Goal: Task Accomplishment & Management: Complete application form

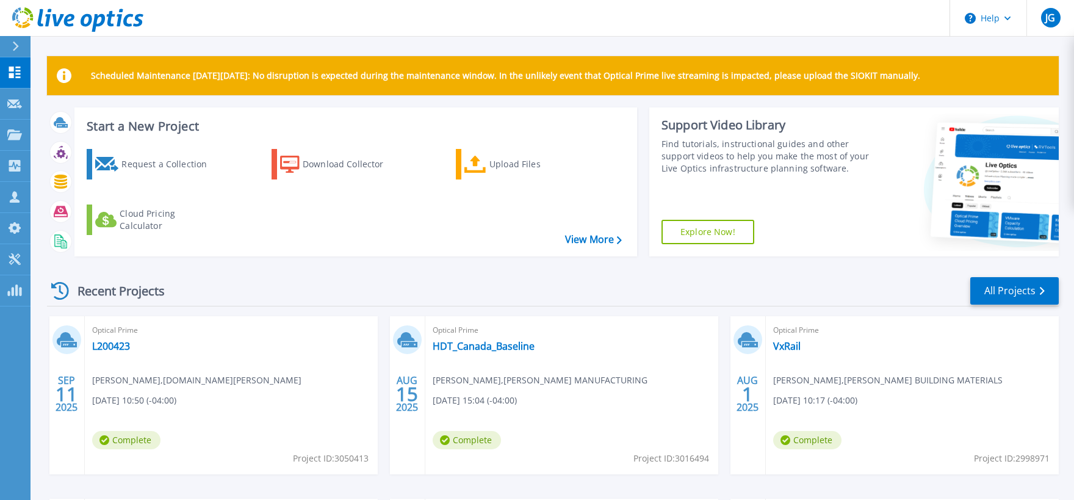
click at [319, 260] on div "Start a New Project Request a Collection Download Collector Upload Files Cloud …" at bounding box center [552, 186] width 1011 height 159
click at [300, 287] on div "Recent Projects All Projects" at bounding box center [552, 291] width 1011 height 31
click at [179, 171] on div "Request a Collection" at bounding box center [170, 164] width 98 height 24
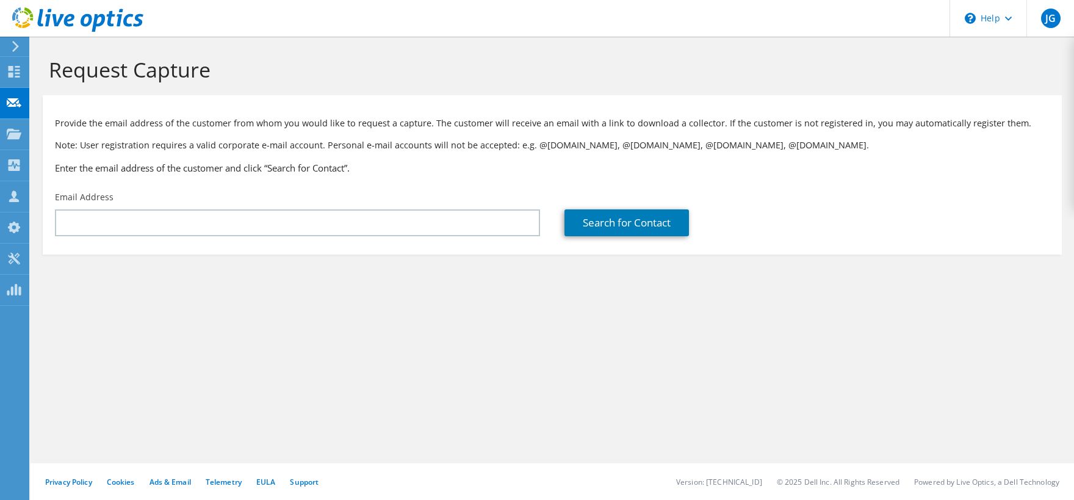
click at [183, 226] on input "text" at bounding box center [297, 222] width 485 height 27
type input "agbadebo@investorcom.com"
click at [644, 228] on link "Search for Contact" at bounding box center [626, 222] width 124 height 27
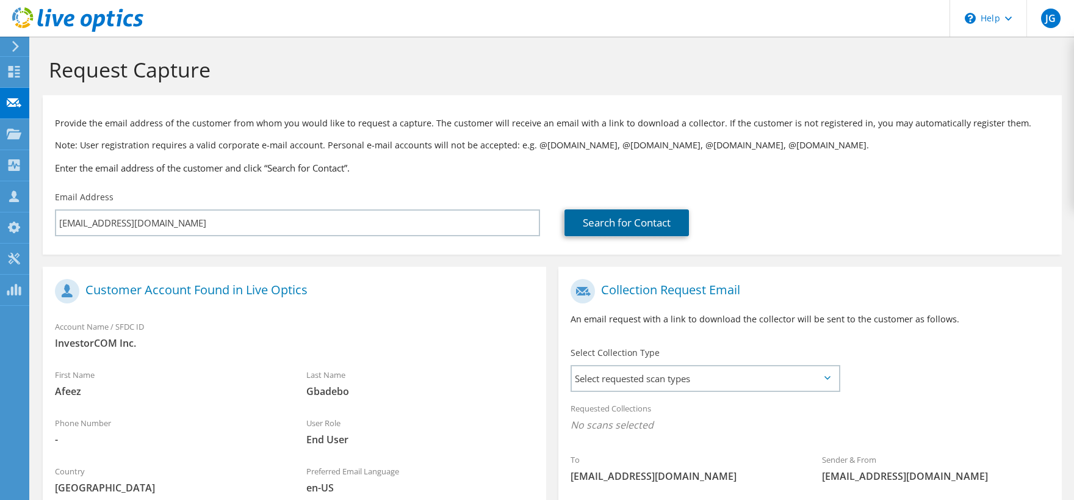
scroll to position [168, 0]
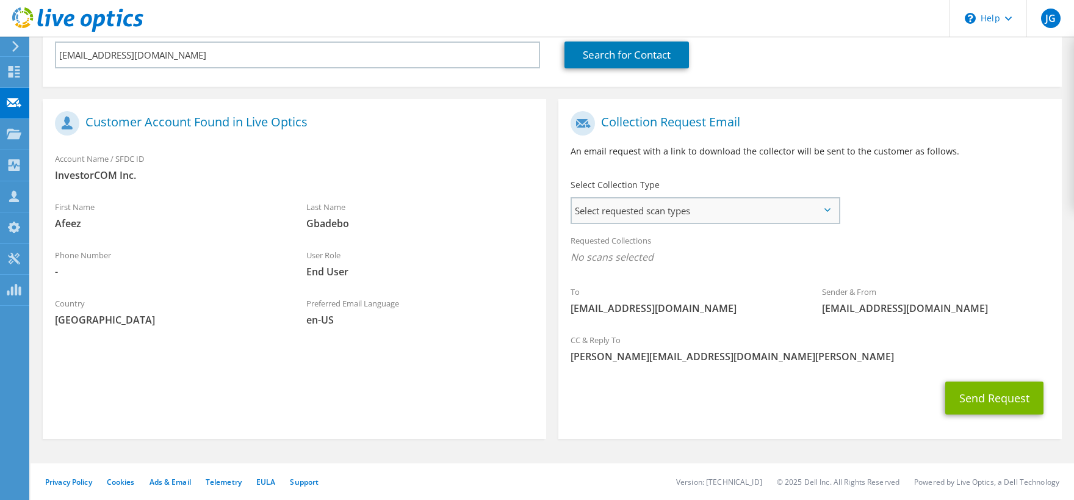
click at [703, 206] on span "Select requested scan types" at bounding box center [705, 210] width 267 height 24
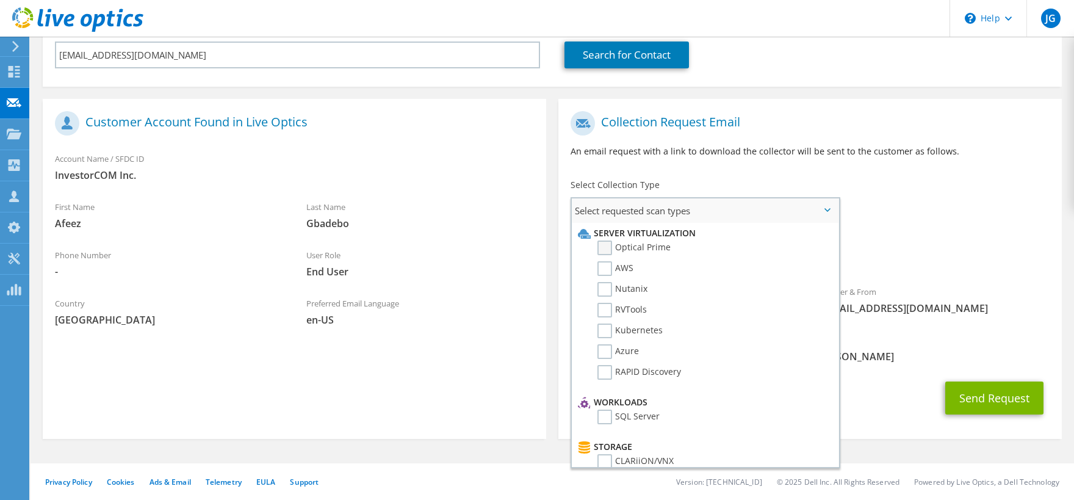
click at [645, 244] on label "Optical Prime" at bounding box center [633, 247] width 73 height 15
click at [0, 0] on input "Optical Prime" at bounding box center [0, 0] width 0 height 0
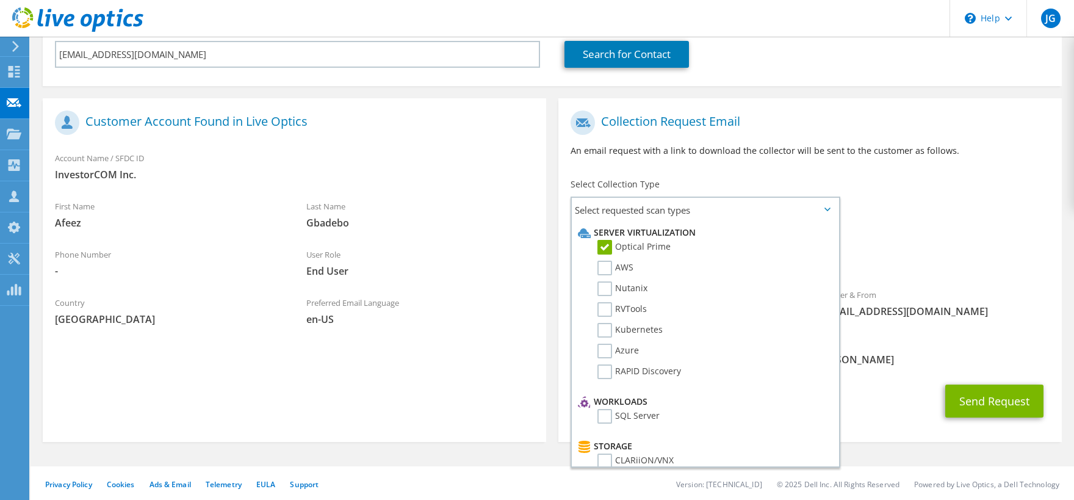
click at [926, 218] on div "To agbadebo@investorcom.com Sender & From liveoptics@liveoptics.com" at bounding box center [809, 217] width 503 height 226
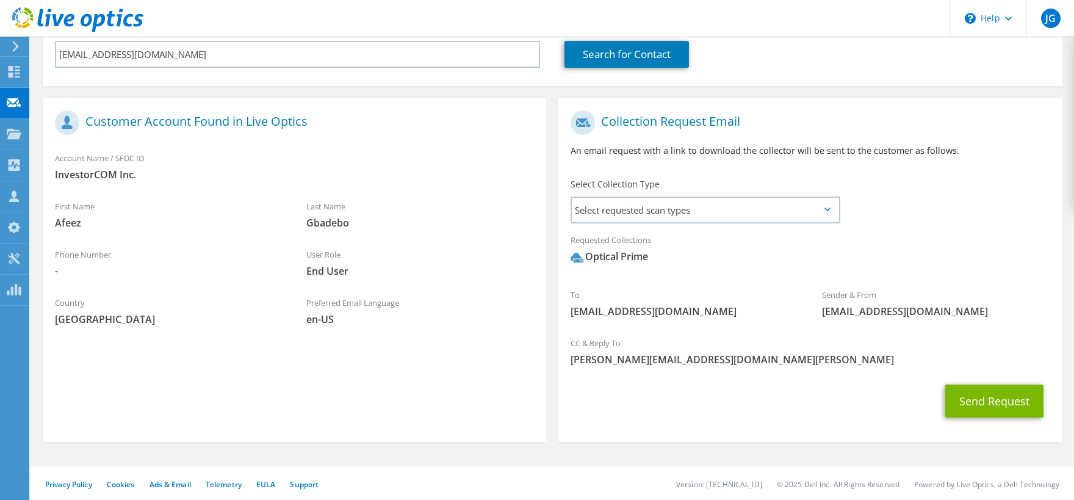
scroll to position [172, 0]
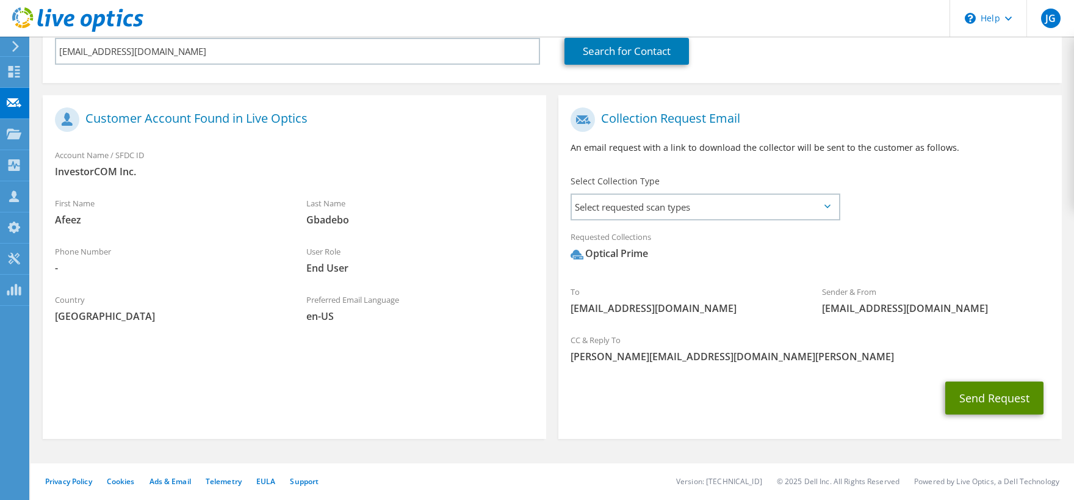
click at [959, 394] on button "Send Request" at bounding box center [994, 397] width 98 height 33
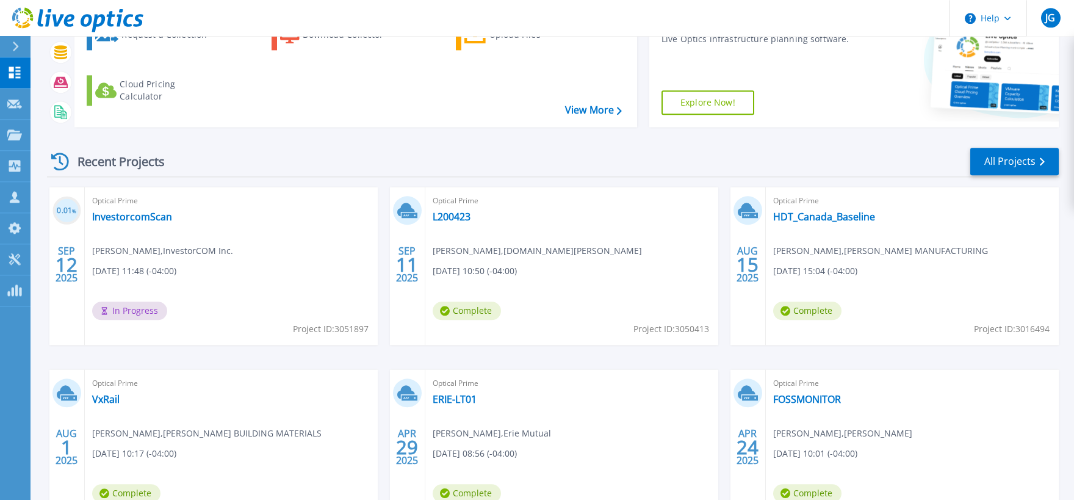
scroll to position [134, 0]
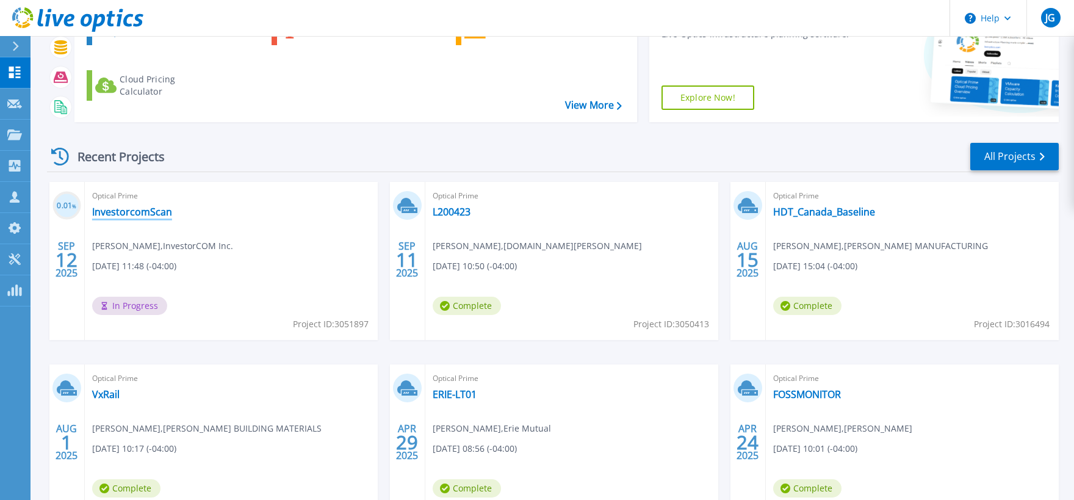
click at [159, 212] on link "InvestorcomScan" at bounding box center [132, 212] width 80 height 12
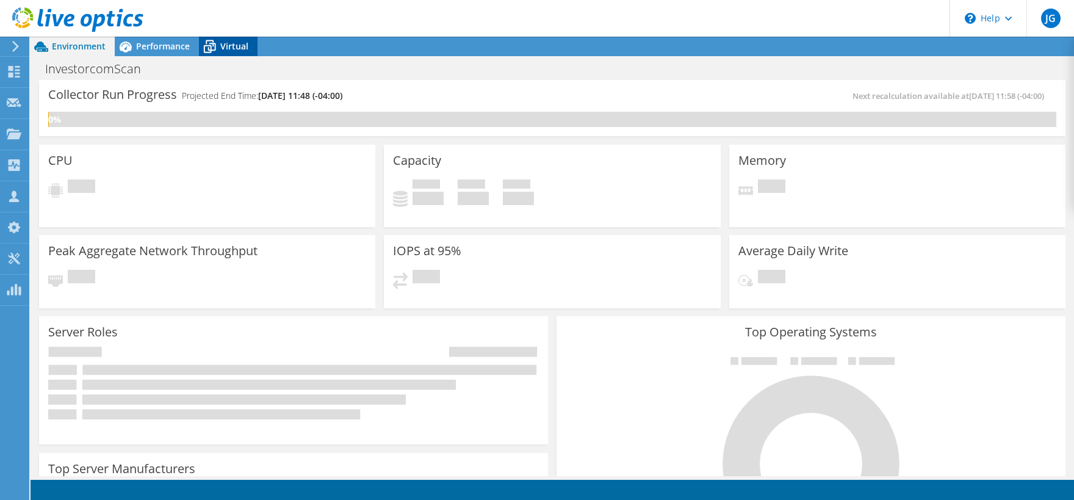
click at [218, 44] on icon at bounding box center [209, 46] width 21 height 21
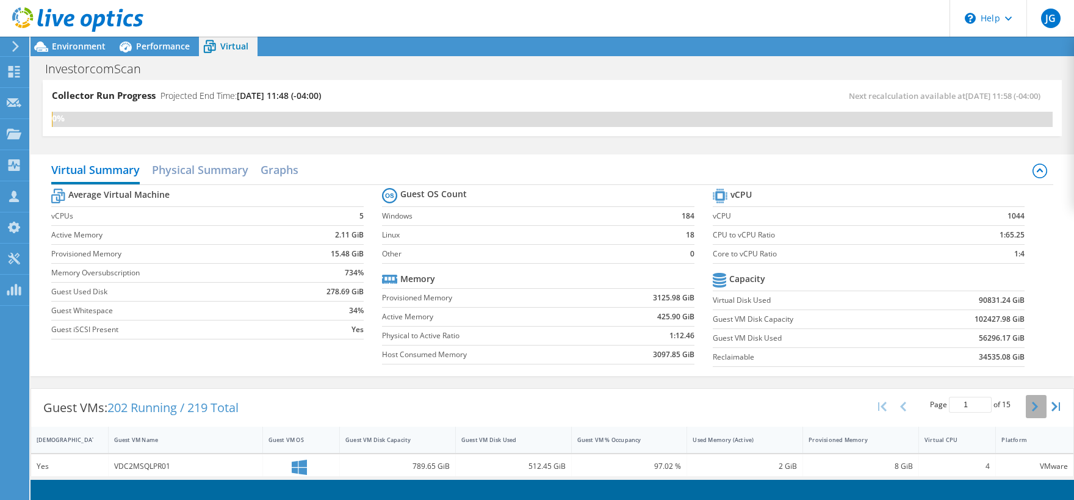
click at [1036, 408] on icon "button" at bounding box center [1035, 406] width 6 height 10
type input "5"
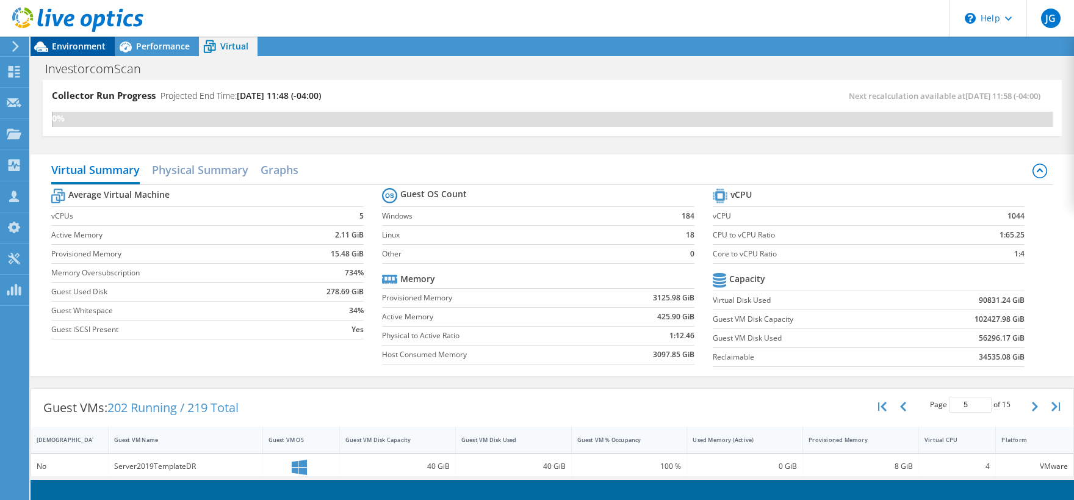
click at [78, 49] on span "Environment" at bounding box center [79, 46] width 54 height 12
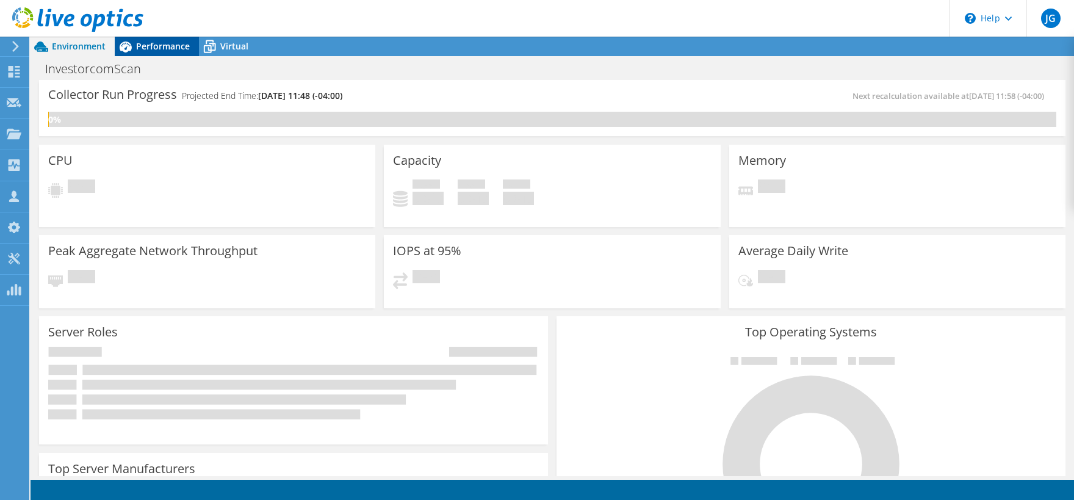
click at [146, 44] on span "Performance" at bounding box center [163, 46] width 54 height 12
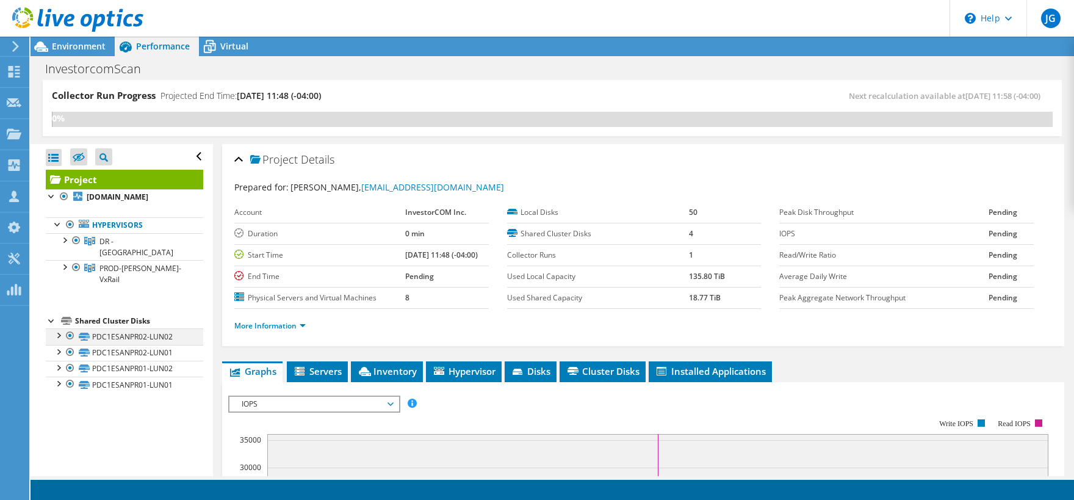
click at [64, 328] on div at bounding box center [58, 334] width 12 height 12
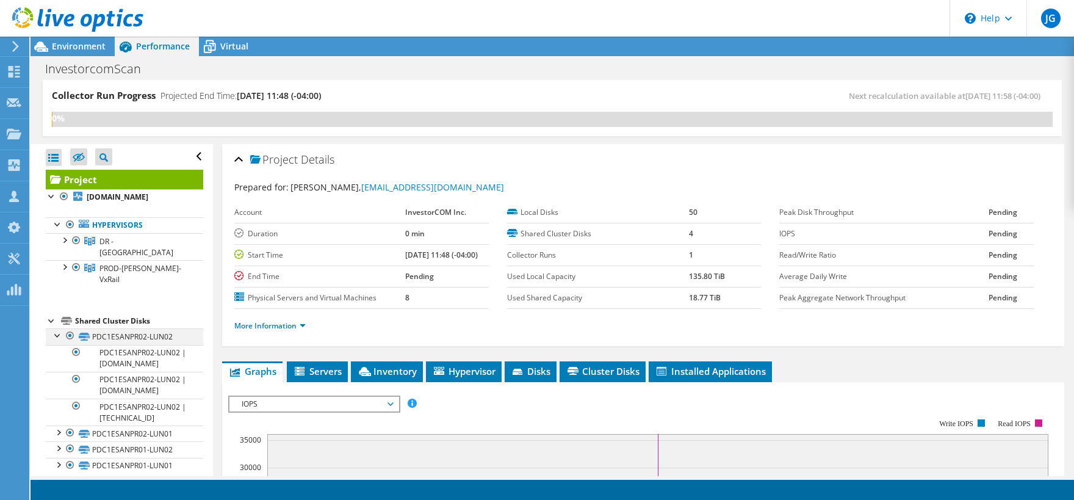
click at [57, 328] on div at bounding box center [58, 334] width 12 height 12
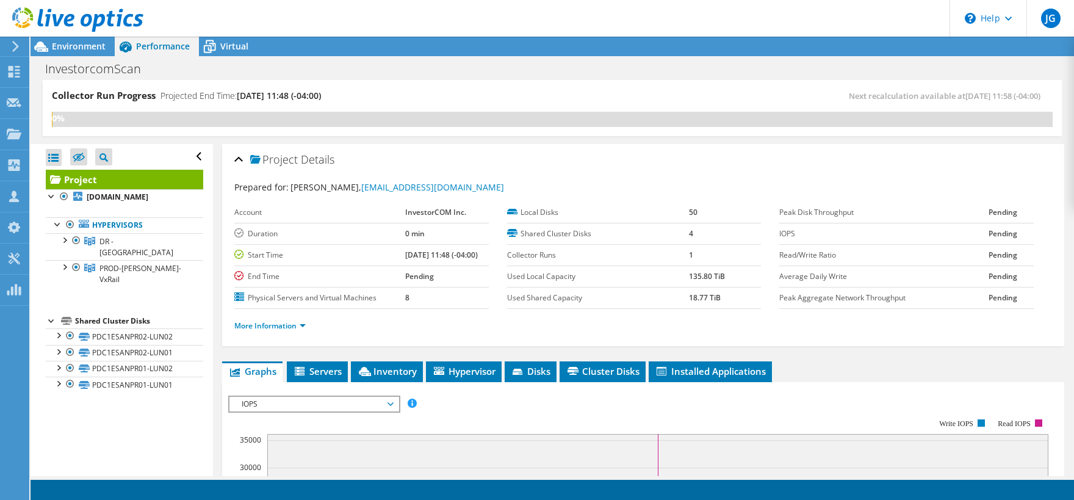
click at [550, 160] on div "Project Details" at bounding box center [642, 160] width 817 height 26
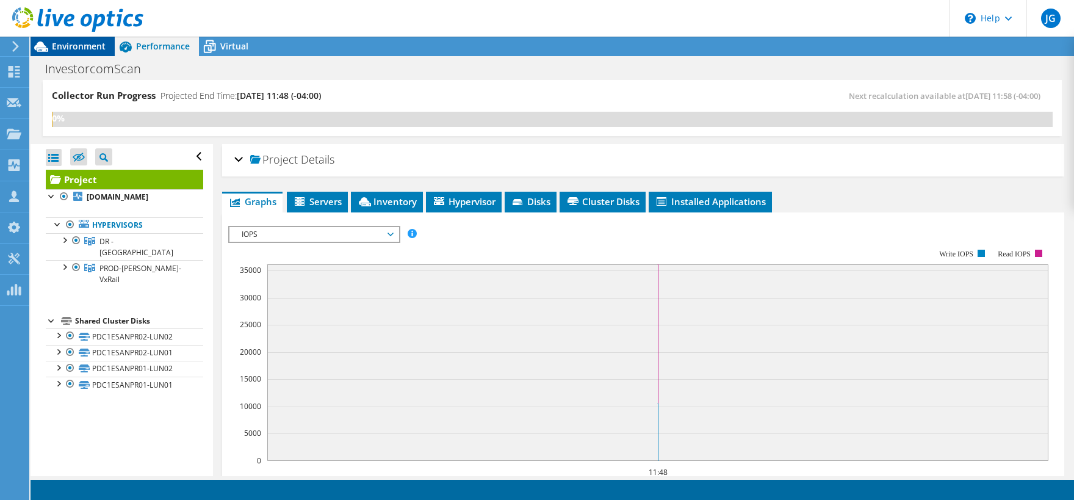
click at [91, 52] on div "Environment" at bounding box center [73, 47] width 84 height 20
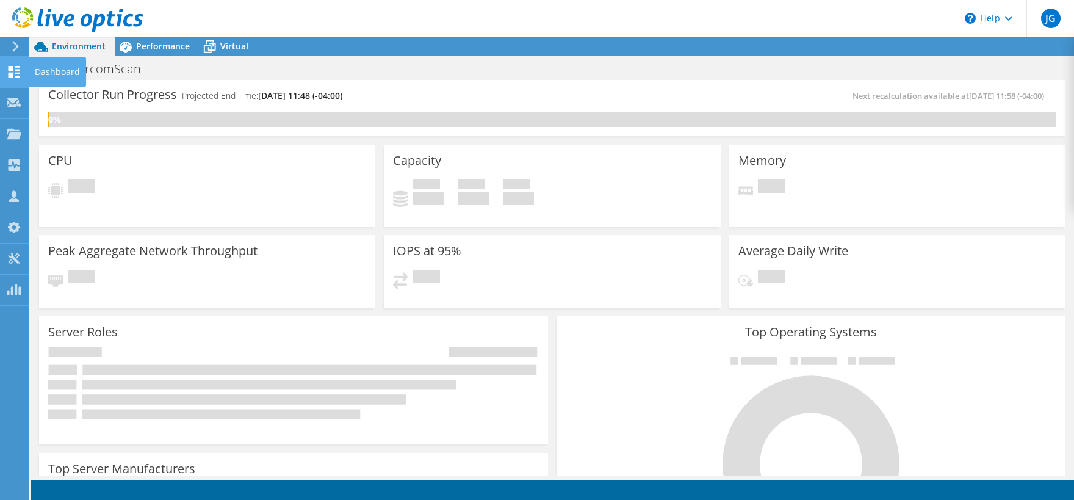
click at [15, 71] on icon at bounding box center [14, 72] width 15 height 12
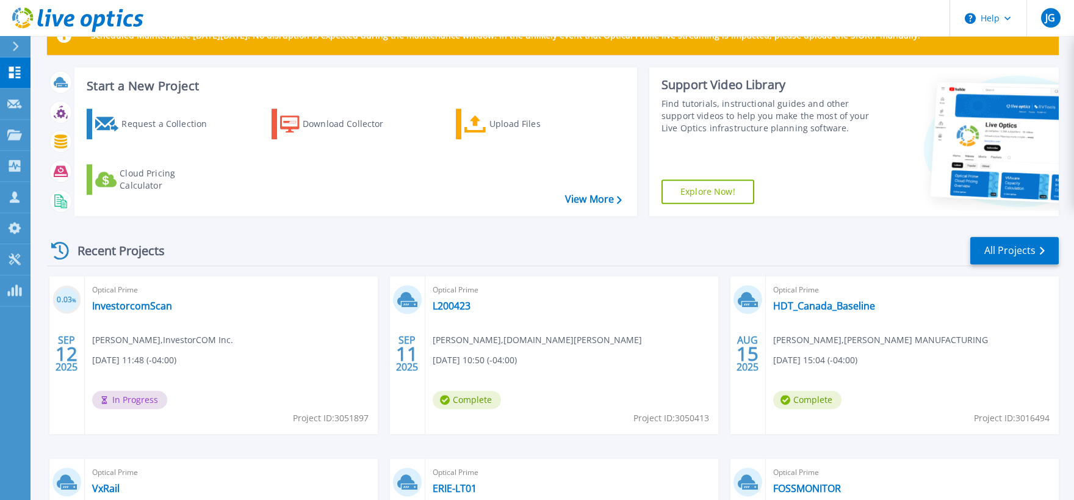
scroll to position [67, 0]
